Goal: Task Accomplishment & Management: Use online tool/utility

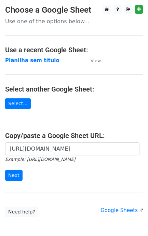
scroll to position [0, 150]
type input "https://docs.google.com/spreadsheets/d/11dGfEbGc57YceTrmeJPNe1kg2RUhHsyv8kR8EpL…"
click at [12, 180] on input "Next" at bounding box center [13, 175] width 17 height 11
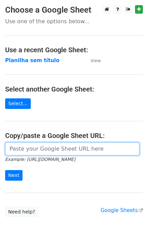
click at [45, 146] on input "url" at bounding box center [72, 149] width 134 height 13
paste input "https://docs.google.com/spreadsheets/d/11dGfEbGc57YceTrmeJPNe1kg2RUhHsyv8kR8EpL…"
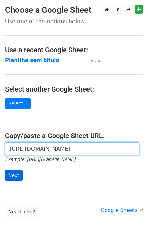
scroll to position [0, 150]
type input "https://docs.google.com/spreadsheets/d/11dGfEbGc57YceTrmeJPNe1kg2RUhHsyv8kR8EpL…"
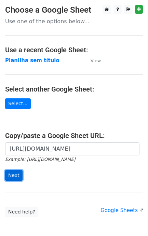
click at [16, 180] on input "Next" at bounding box center [13, 175] width 17 height 11
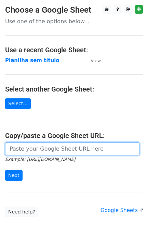
click at [39, 147] on input "url" at bounding box center [72, 149] width 134 height 13
paste input "[URL][DOMAIN_NAME]"
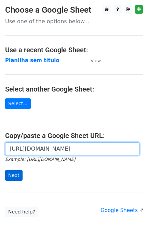
type input "https://docs.google.com/spreadsheets/d/11dGfEbGc57YceTrmeJPNe1kg2RUhHsyv8kR8EpL…"
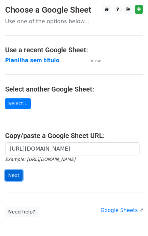
click at [19, 171] on input "Next" at bounding box center [13, 175] width 17 height 11
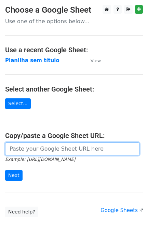
click at [50, 153] on input "url" at bounding box center [72, 149] width 134 height 13
paste input "[URL][DOMAIN_NAME]"
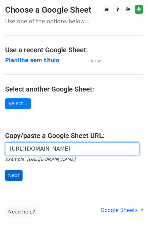
type input "[URL][DOMAIN_NAME]"
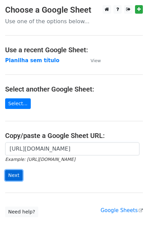
click at [16, 176] on input "Next" at bounding box center [13, 175] width 17 height 11
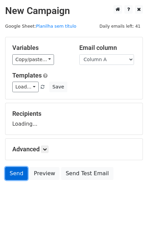
click at [17, 173] on link "Send" at bounding box center [16, 173] width 23 height 13
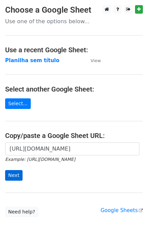
scroll to position [0, 150]
type input "[URL][DOMAIN_NAME]"
click at [17, 174] on input "Next" at bounding box center [13, 175] width 17 height 11
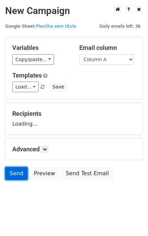
click at [20, 173] on link "Send" at bounding box center [16, 173] width 23 height 13
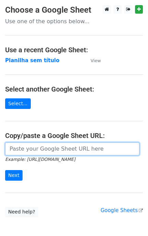
click at [20, 148] on input "url" at bounding box center [72, 149] width 134 height 13
paste input "elisa@213sports.com.br / natalia.unger@213sports.com.br / marcelo@peleacademia.…"
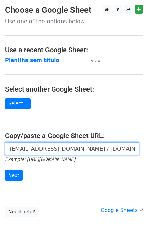
scroll to position [0, 175]
type input "elisa@213sports.com.br / natalia.unger@213sports.com.br / marcelo@peleacademia.…"
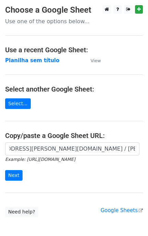
click at [22, 174] on form "elisa@213sports.com.br / natalia.unger@213sports.com.br / marcelo@peleacademia.…" at bounding box center [74, 162] width 138 height 38
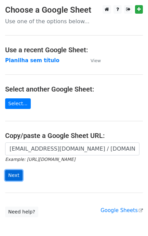
click at [16, 174] on input "Next" at bounding box center [13, 175] width 17 height 11
drag, startPoint x: 16, startPoint y: 174, endPoint x: 103, endPoint y: 190, distance: 88.0
click at [103, 191] on main "Choose a Google Sheet Use one of the options below... Use a recent Google Sheet…" at bounding box center [74, 111] width 148 height 212
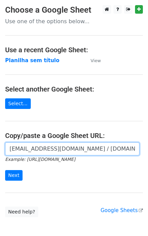
scroll to position [0, 175]
drag, startPoint x: 10, startPoint y: 150, endPoint x: 154, endPoint y: 151, distance: 143.9
click at [148, 151] on html "Choose a Google Sheet Use one of the options below... Use a recent Google Sheet…" at bounding box center [74, 136] width 148 height 272
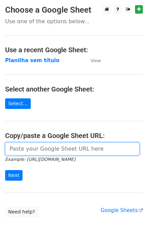
scroll to position [0, 0]
paste input "https://docs.google.com/spreadsheets/d/11dGfEbGc57YceTrmeJPNe1kg2RUhHsyv8kR8EpL…"
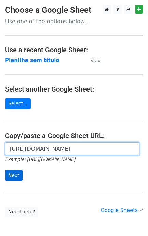
scroll to position [0, 150]
type input "https://docs.google.com/spreadsheets/d/11dGfEbGc57YceTrmeJPNe1kg2RUhHsyv8kR8EpL…"
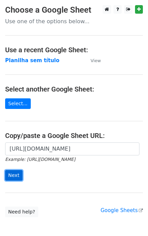
click at [15, 176] on input "Next" at bounding box center [13, 175] width 17 height 11
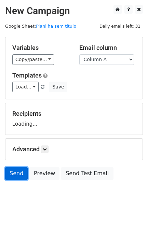
click at [11, 173] on link "Send" at bounding box center [16, 173] width 23 height 13
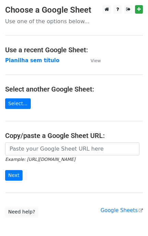
click at [28, 157] on small "Example: [URL][DOMAIN_NAME]" at bounding box center [40, 159] width 70 height 5
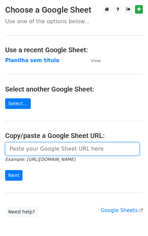
click at [33, 150] on input "url" at bounding box center [72, 149] width 134 height 13
paste input "[URL][DOMAIN_NAME]"
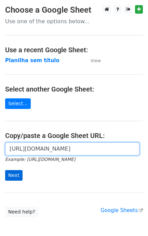
scroll to position [0, 150]
type input "[URL][DOMAIN_NAME]"
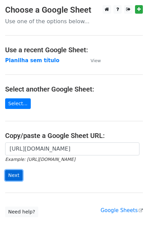
scroll to position [0, 0]
click at [16, 172] on input "Next" at bounding box center [13, 175] width 17 height 11
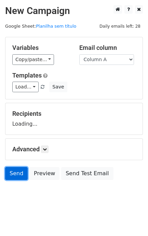
click at [17, 176] on link "Send" at bounding box center [16, 173] width 23 height 13
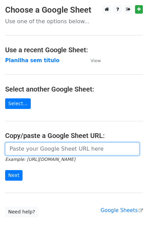
click at [35, 156] on input "url" at bounding box center [72, 149] width 134 height 13
paste input "https://docs.google.com/spreadsheets/d/11dGfEbGc57YceTrmeJPNe1kg2RUhHsyv8kR8EpL…"
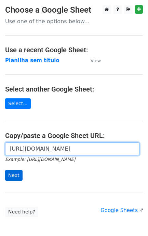
scroll to position [0, 150]
type input "https://docs.google.com/spreadsheets/d/11dGfEbGc57YceTrmeJPNe1kg2RUhHsyv8kR8EpL…"
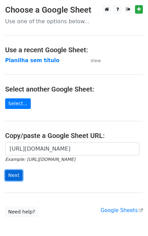
click at [15, 177] on input "Next" at bounding box center [13, 175] width 17 height 11
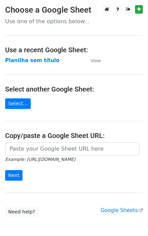
click at [47, 148] on input "url" at bounding box center [72, 149] width 134 height 13
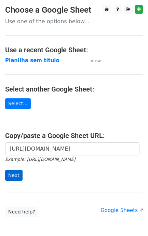
type input "https://docs.google.com/spreadsheets/d/11dGfEbGc57YceTrmeJPNe1kg2RUhHsyv8kR8EpL…"
click at [15, 172] on input "Next" at bounding box center [13, 175] width 17 height 11
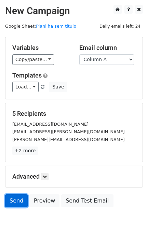
click at [26, 201] on link "Send" at bounding box center [16, 201] width 23 height 13
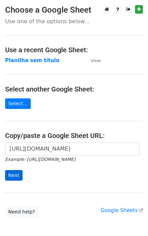
scroll to position [0, 150]
type input "[URL][DOMAIN_NAME]"
click at [21, 178] on input "Next" at bounding box center [13, 175] width 17 height 11
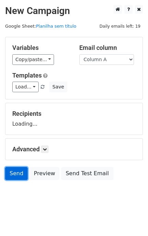
click at [13, 175] on link "Send" at bounding box center [16, 173] width 23 height 13
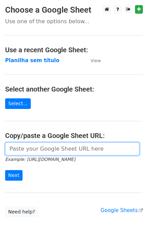
click at [28, 149] on input "url" at bounding box center [72, 149] width 134 height 13
paste input "https://docs.google.com/spreadsheets/d/11dGfEbGc57YceTrmeJPNe1kg2RUhHsyv8kR8EpL…"
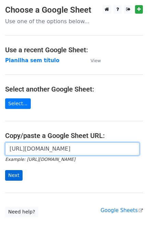
type input "https://docs.google.com/spreadsheets/d/11dGfEbGc57YceTrmeJPNe1kg2RUhHsyv8kR8EpL…"
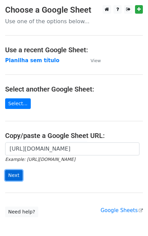
click at [16, 173] on input "Next" at bounding box center [13, 175] width 17 height 11
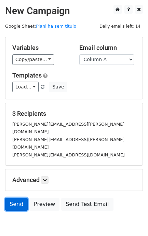
click at [17, 198] on link "Send" at bounding box center [16, 204] width 23 height 13
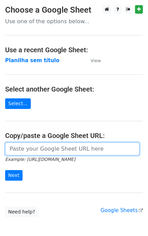
click at [34, 153] on input "url" at bounding box center [72, 149] width 134 height 13
paste input "[URL][DOMAIN_NAME]"
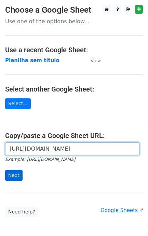
scroll to position [0, 150]
type input "[URL][DOMAIN_NAME]"
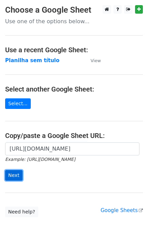
scroll to position [0, 0]
click at [14, 174] on input "Next" at bounding box center [13, 175] width 17 height 11
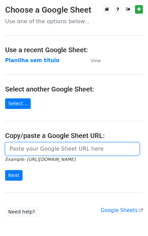
click at [32, 146] on input "url" at bounding box center [72, 149] width 134 height 13
paste input "https://docs.google.com/spreadsheets/d/11dGfEbGc57YceTrmeJPNe1kg2RUhHsyv8kR8EpL…"
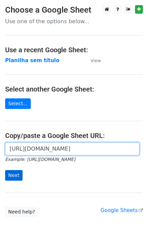
type input "https://docs.google.com/spreadsheets/d/11dGfEbGc57YceTrmeJPNe1kg2RUhHsyv8kR8EpL…"
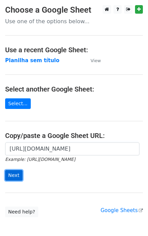
click at [12, 175] on input "Next" at bounding box center [13, 175] width 17 height 11
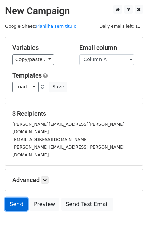
click at [16, 198] on link "Send" at bounding box center [16, 204] width 23 height 13
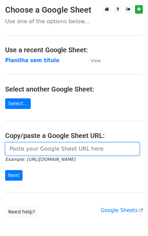
click at [46, 153] on input "url" at bounding box center [72, 149] width 134 height 13
paste input "[URL][DOMAIN_NAME]"
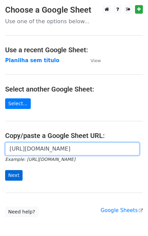
scroll to position [0, 150]
type input "[URL][DOMAIN_NAME]"
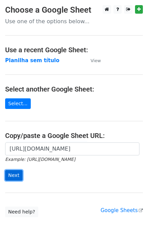
click at [13, 175] on input "Next" at bounding box center [13, 175] width 17 height 11
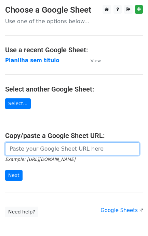
click at [46, 154] on input "url" at bounding box center [72, 149] width 134 height 13
paste input "[URL][DOMAIN_NAME]"
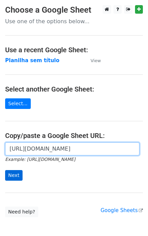
scroll to position [0, 150]
type input "[URL][DOMAIN_NAME]"
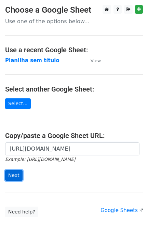
click at [8, 177] on input "Next" at bounding box center [13, 175] width 17 height 11
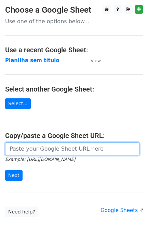
click at [28, 155] on input "url" at bounding box center [72, 149] width 134 height 13
paste input "[URL][DOMAIN_NAME]"
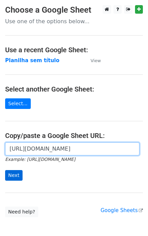
scroll to position [0, 150]
type input "[URL][DOMAIN_NAME]"
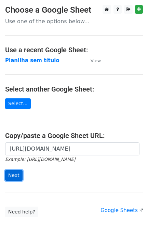
click at [16, 175] on input "Next" at bounding box center [13, 175] width 17 height 11
